Goal: Information Seeking & Learning: Stay updated

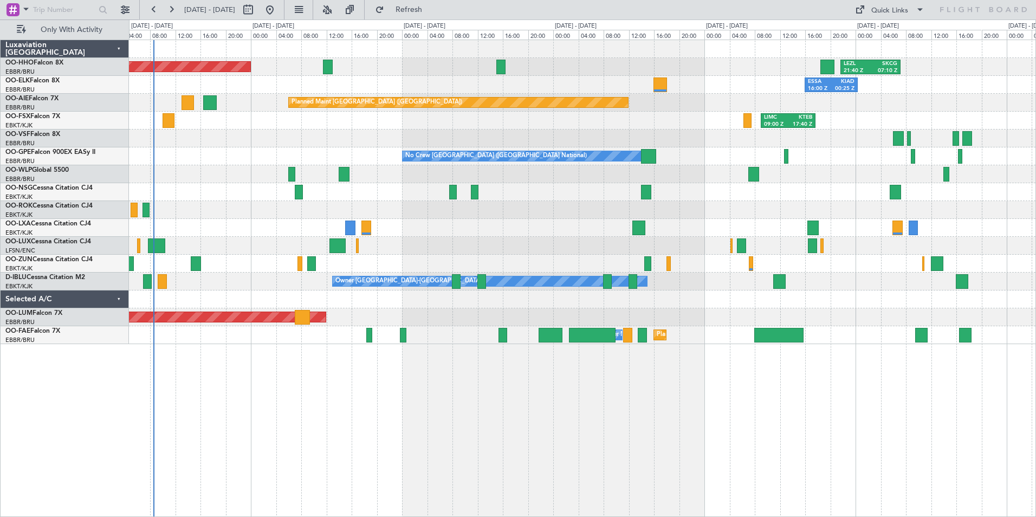
click at [482, 315] on div "Planned Maint [GEOGRAPHIC_DATA] ([GEOGRAPHIC_DATA] National) AOG Maint [GEOGRAP…" at bounding box center [582, 317] width 906 height 18
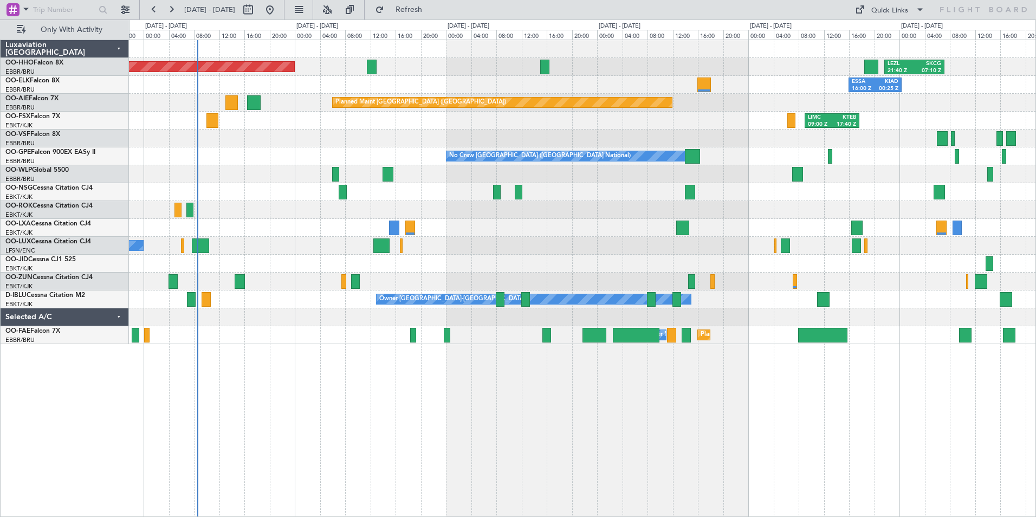
click at [978, 391] on div "LEZL 21:40 Z SKCG 07:10 Z Planned Maint Geneva ([GEOGRAPHIC_DATA]) ESSA 16:00 Z…" at bounding box center [582, 278] width 907 height 477
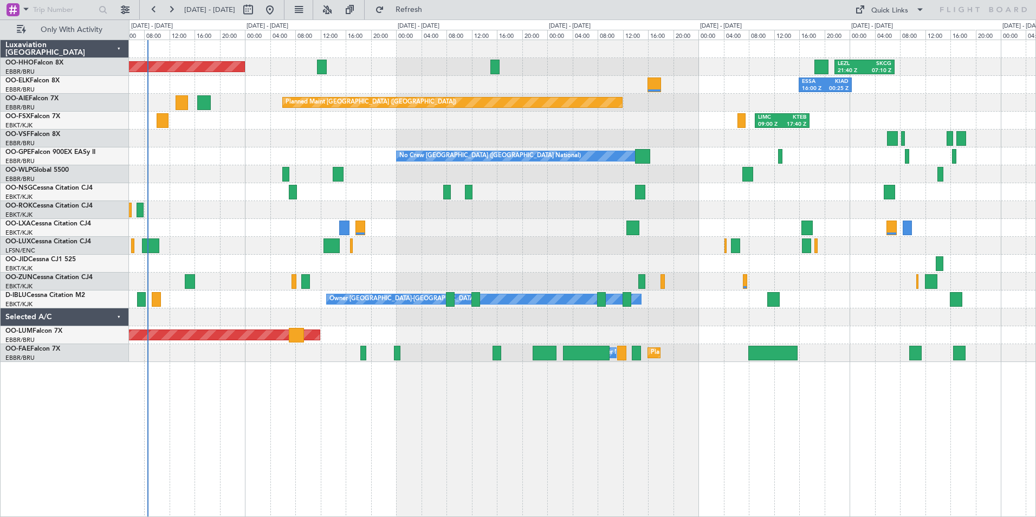
click at [866, 430] on div "LEZL 21:40 Z SKCG 07:10 Z Planned Maint Geneva ([GEOGRAPHIC_DATA]) ESSA 16:00 Z…" at bounding box center [582, 278] width 907 height 477
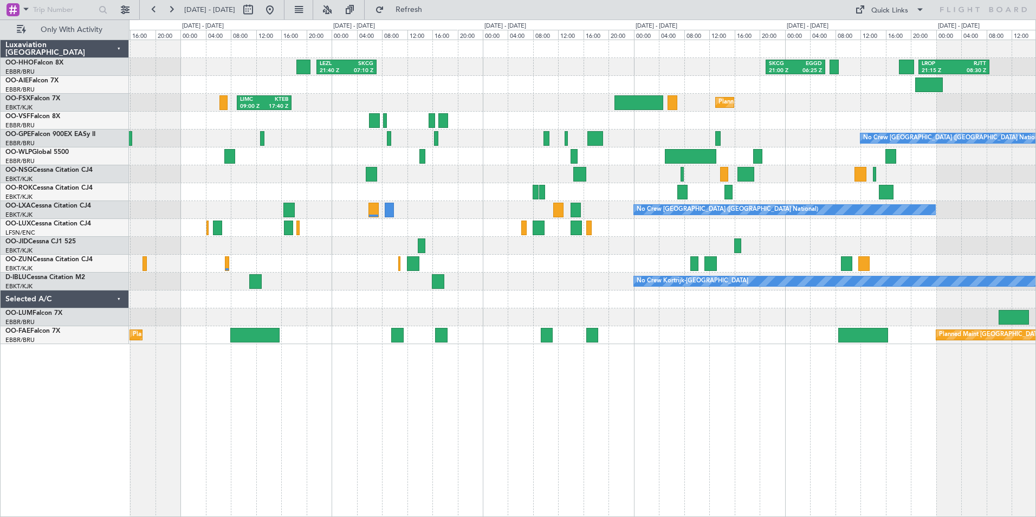
click at [360, 324] on div "LEZL 21:40 Z SKCG 07:10 Z SKCG 21:00 Z EGGD 06:25 Z LROP 21:15 Z RJTT 08:30 Z P…" at bounding box center [582, 192] width 906 height 304
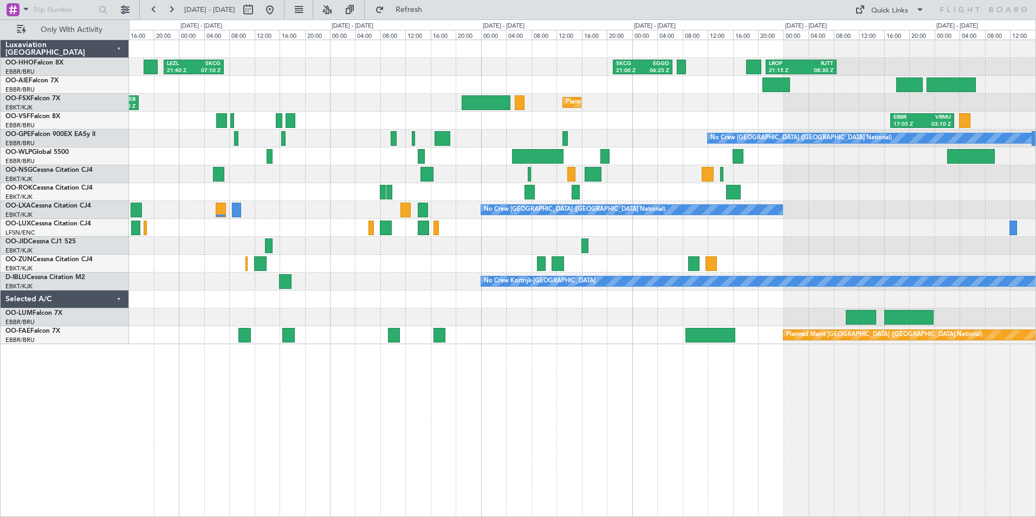
click at [799, 346] on div "SKCG 21:00 Z EGGD 06:25 Z LROP 21:15 Z RJTT 08:30 Z LEZL 21:40 Z SKCG 07:10 Z P…" at bounding box center [582, 278] width 907 height 477
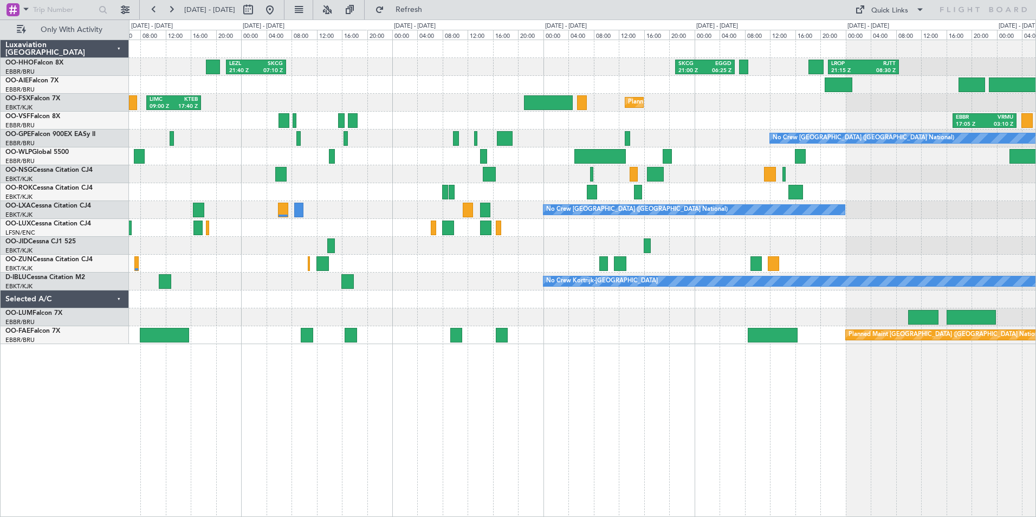
click at [803, 314] on div at bounding box center [582, 317] width 906 height 18
click at [881, 302] on div "SKCG 21:00 Z EGGD 06:25 Z LROP 21:15 Z RJTT 08:30 Z LEZL 21:40 Z SKCG 07:10 Z P…" at bounding box center [582, 192] width 906 height 304
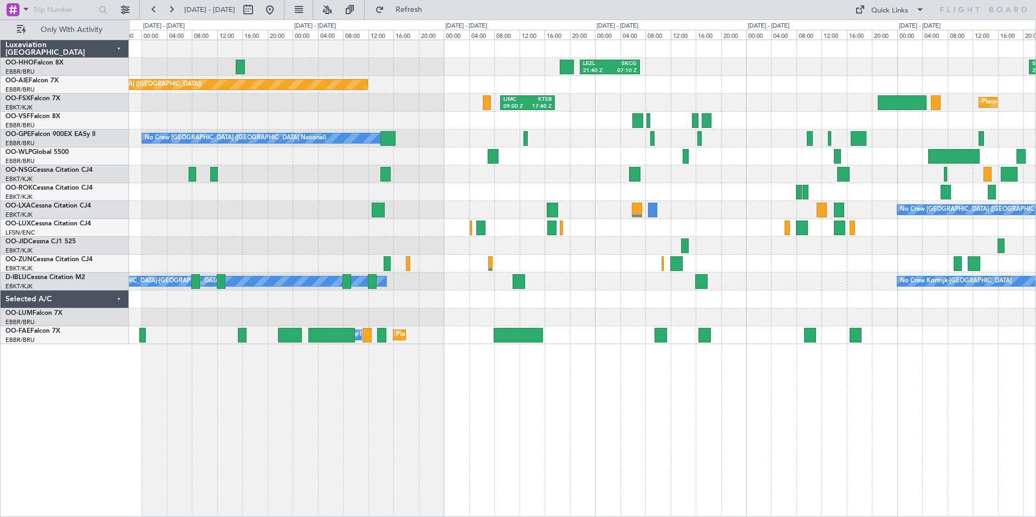
click at [581, 218] on div "LEZL 21:40 Z SKCG 07:10 Z SKCG 21:00 Z EGGD 06:25 Z LROP 21:15 Z RJTT 08:30 Z P…" at bounding box center [582, 192] width 906 height 304
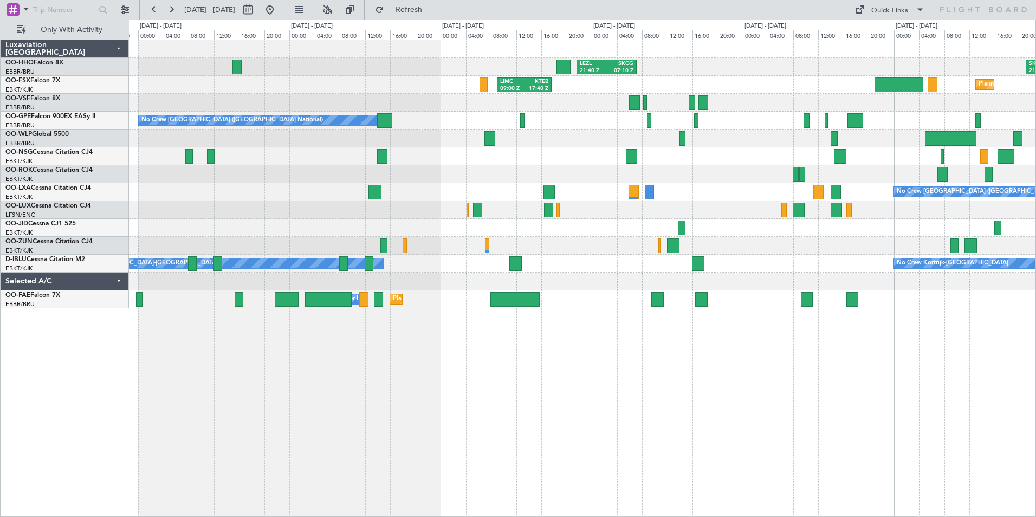
click at [984, 154] on div at bounding box center [582, 156] width 906 height 18
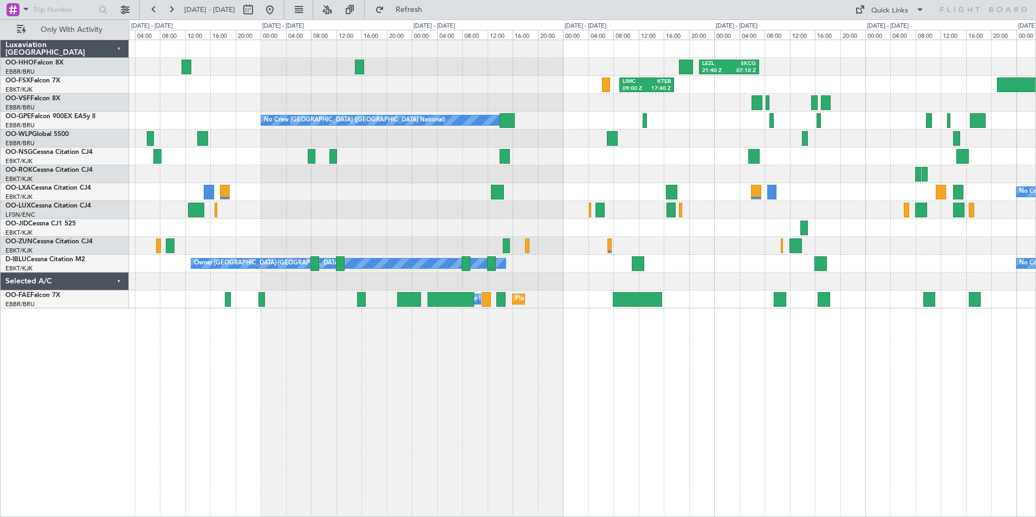
click at [854, 187] on div "LEZL 21:40 Z SKCG 07:10 Z SKCG 21:00 Z EGGD 06:25 Z Planned Maint Geneva ([GEOG…" at bounding box center [582, 174] width 906 height 268
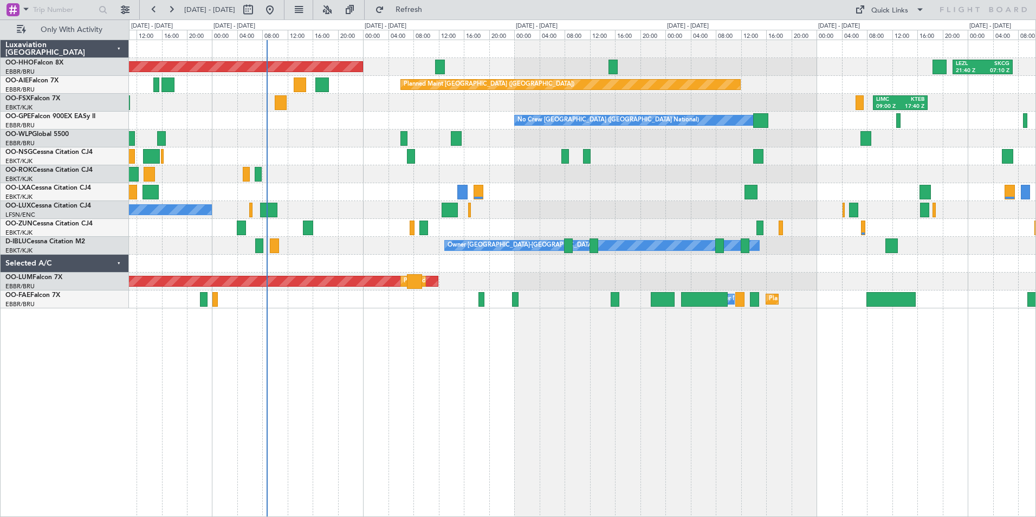
click at [597, 218] on div "No Crew [PERSON_NAME] ([PERSON_NAME])" at bounding box center [582, 210] width 906 height 18
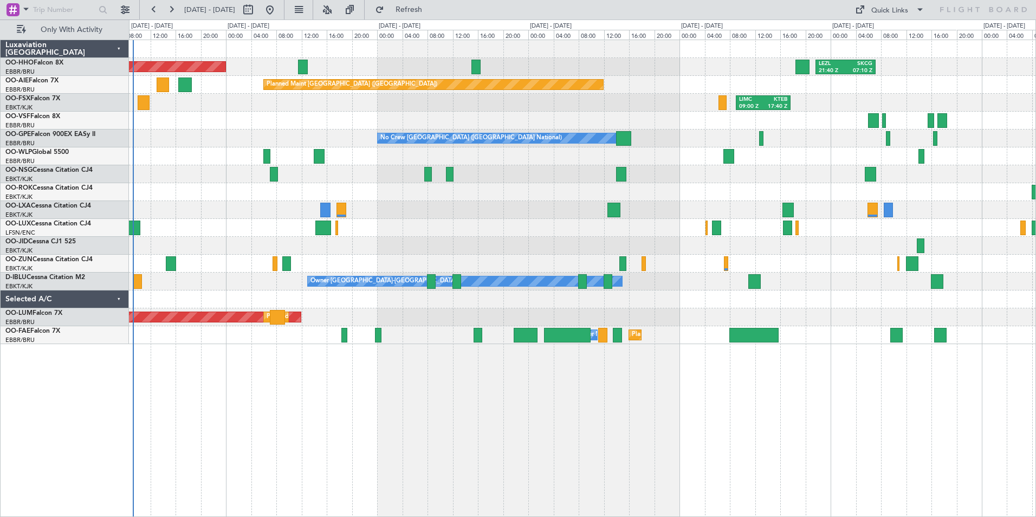
click at [836, 184] on div "Planned Maint Geneva (Cointrin) LEZL 21:40 Z SKCG 07:10 Z Planned Maint [GEOGRA…" at bounding box center [582, 192] width 906 height 304
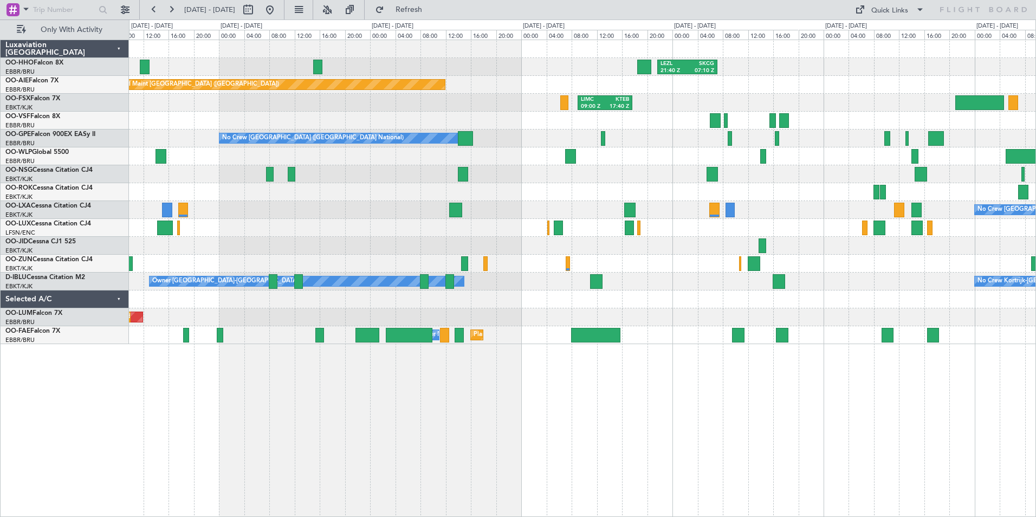
click at [809, 177] on div at bounding box center [582, 174] width 906 height 18
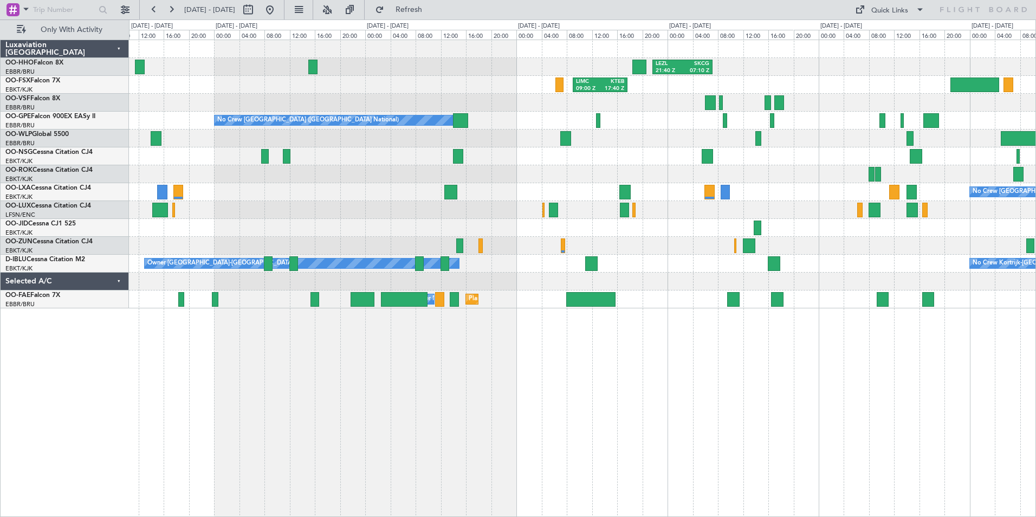
click at [811, 173] on div at bounding box center [582, 174] width 906 height 18
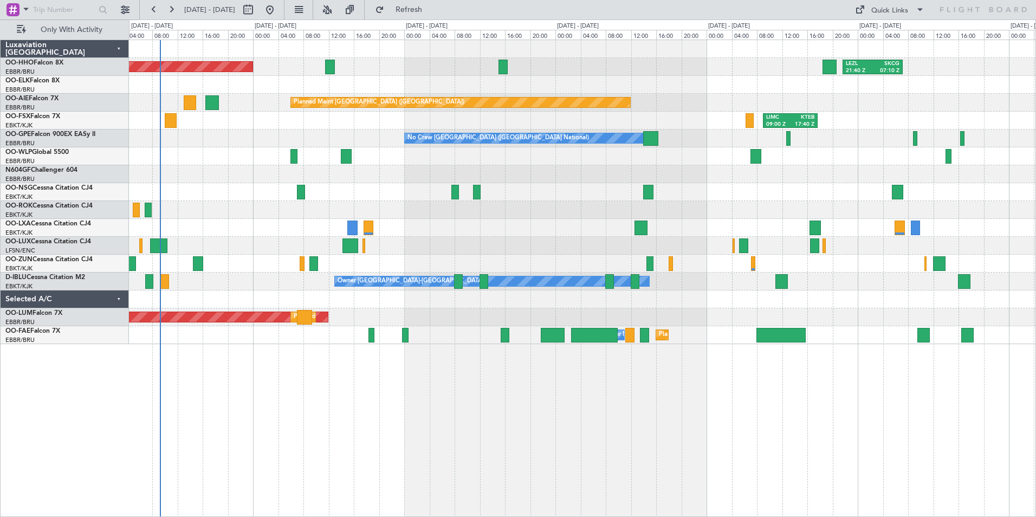
click at [400, 181] on div at bounding box center [582, 174] width 906 height 18
